Goal: Information Seeking & Learning: Learn about a topic

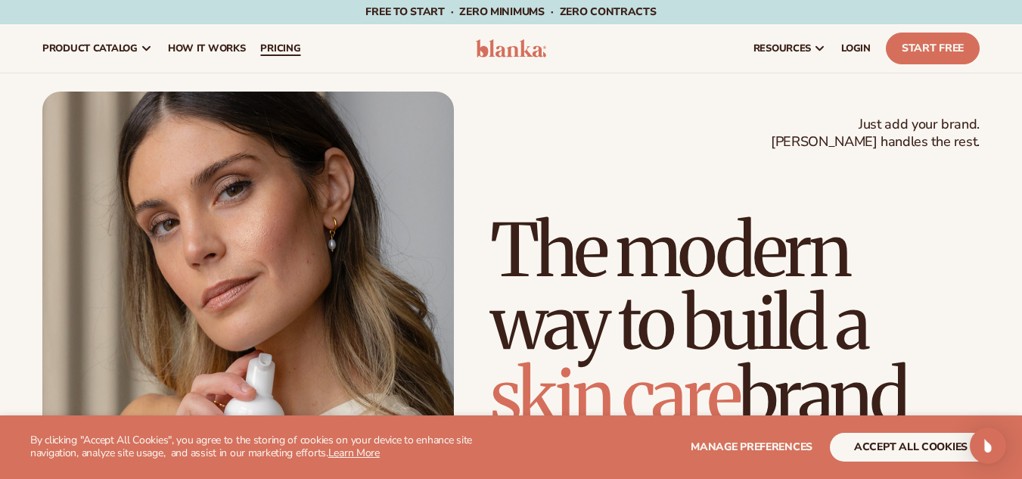
click at [284, 45] on span "pricing" at bounding box center [280, 48] width 40 height 12
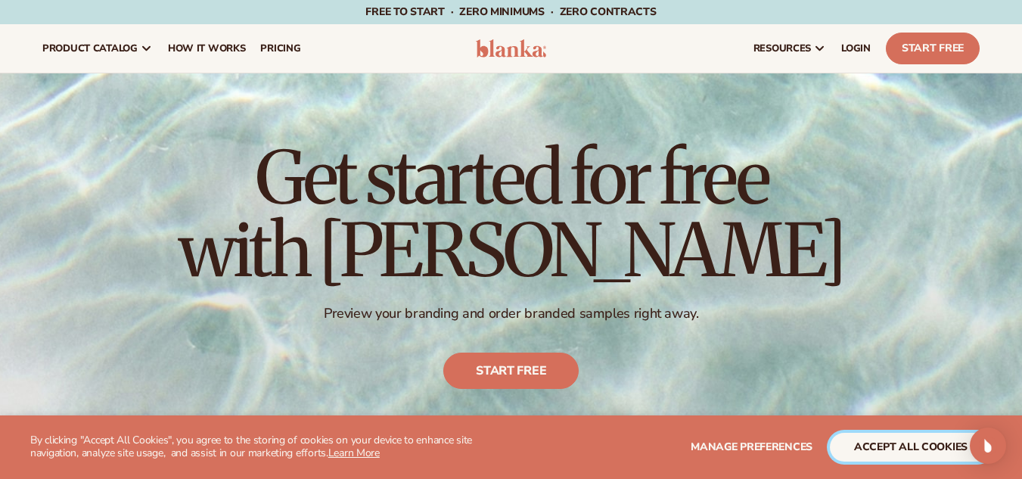
click at [888, 436] on button "accept all cookies" at bounding box center [911, 447] width 162 height 29
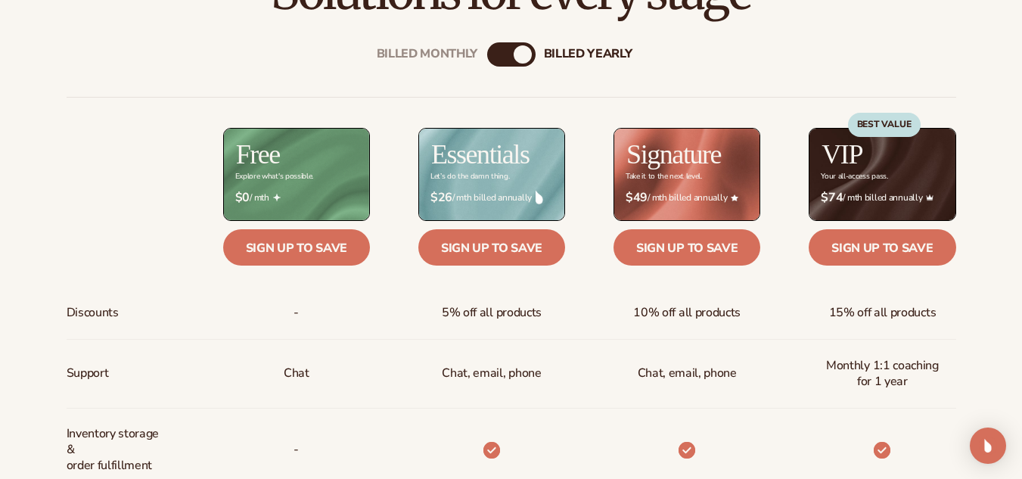
scroll to position [554, 0]
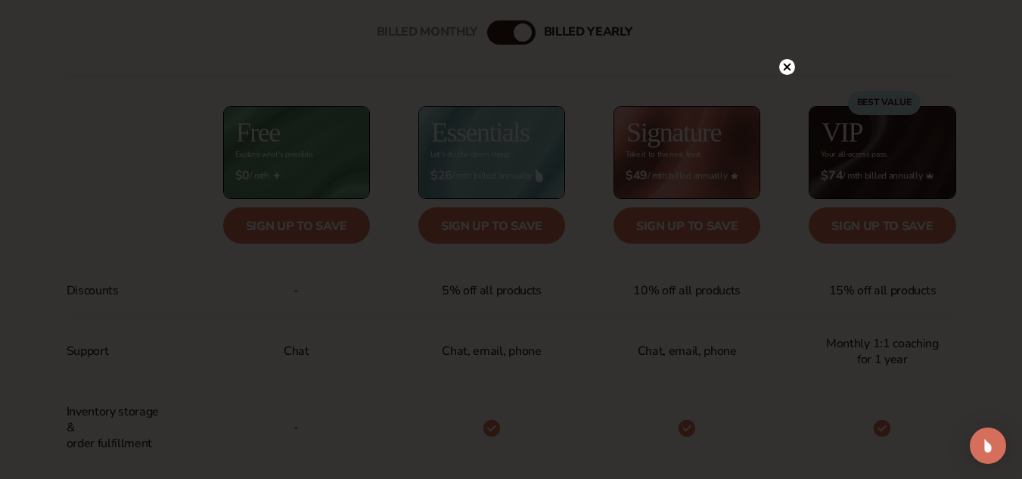
click at [784, 60] on circle at bounding box center [787, 67] width 16 height 16
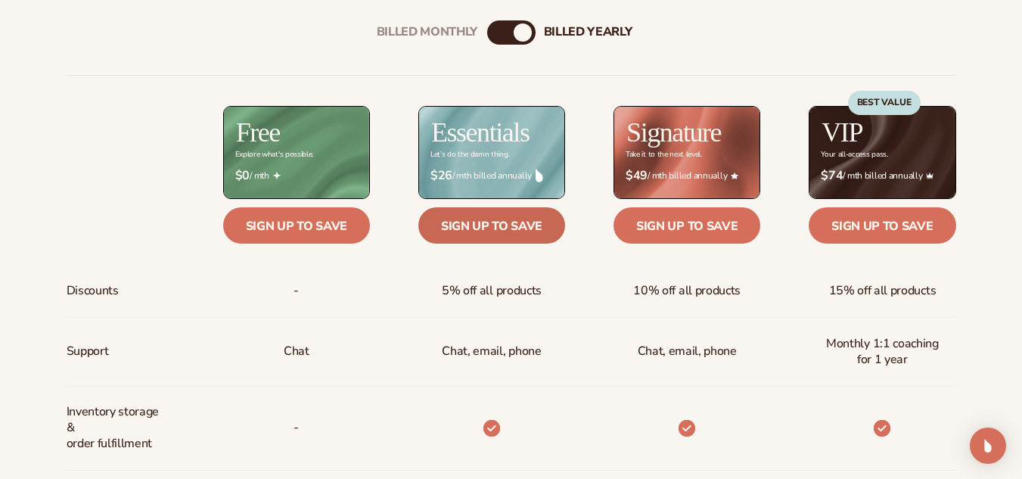
click at [467, 223] on link "Sign up to save" at bounding box center [491, 225] width 147 height 36
